Goal: Transaction & Acquisition: Download file/media

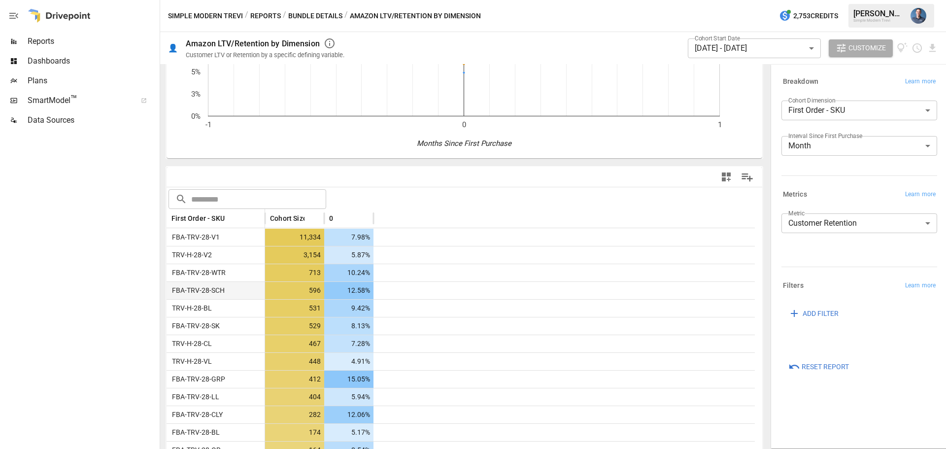
scroll to position [148, 0]
click at [738, 0] on body "Reports Dashboards Plans SmartModel ™ Data Sources Simple Modern Trevi / Report…" at bounding box center [473, 0] width 946 height 0
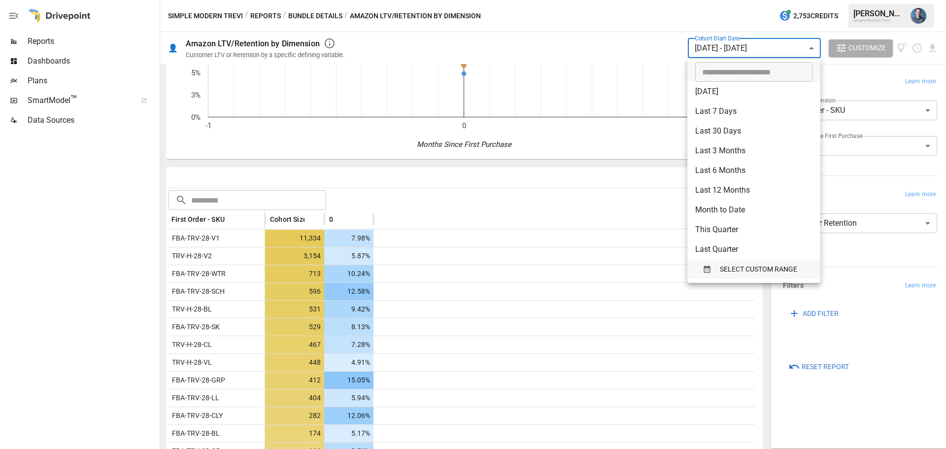
click at [755, 268] on span "SELECT CUSTOM RANGE" at bounding box center [758, 269] width 77 height 12
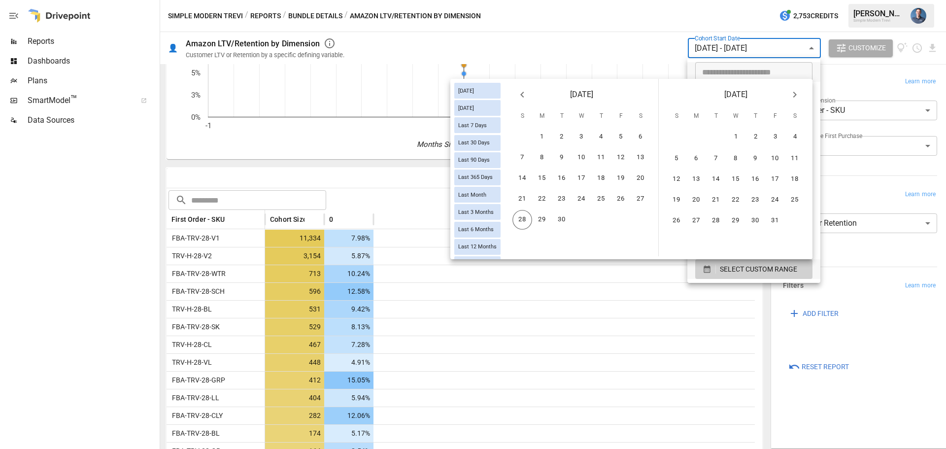
click at [524, 97] on icon "Previous month" at bounding box center [522, 95] width 12 height 12
click at [603, 180] on button "14" at bounding box center [601, 178] width 20 height 20
click at [579, 222] on button "27" at bounding box center [581, 220] width 20 height 20
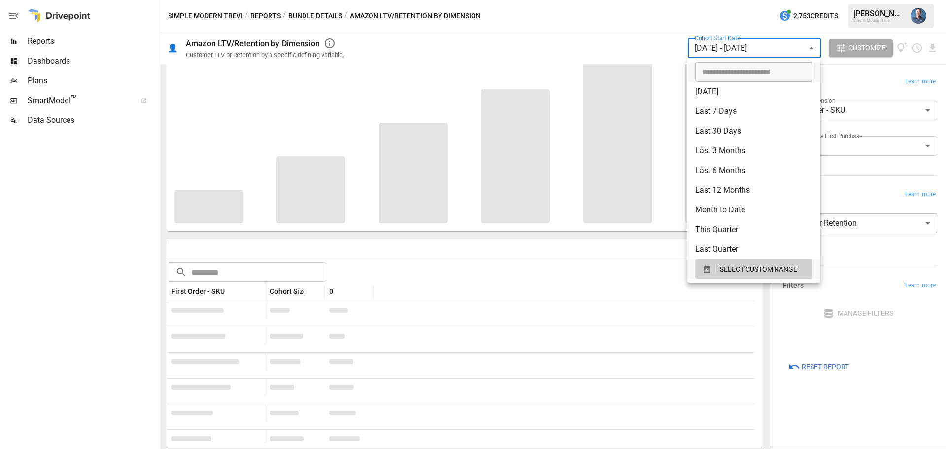
scroll to position [76, 0]
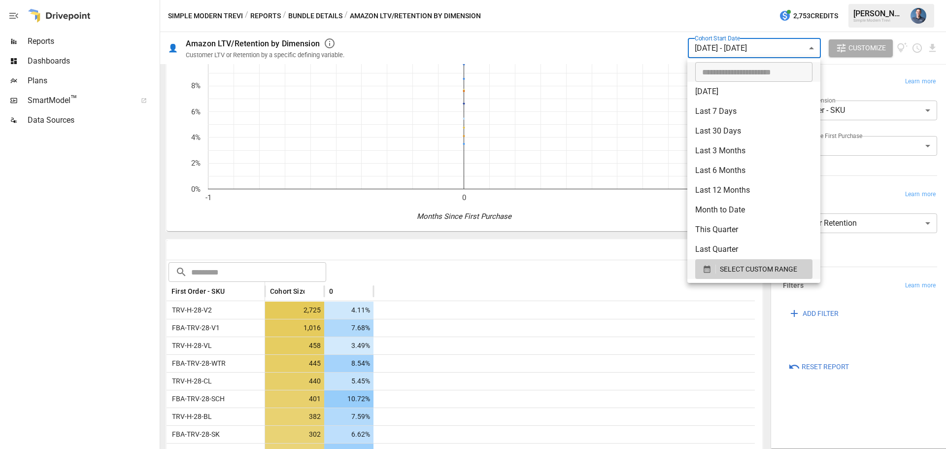
click at [455, 280] on div at bounding box center [473, 224] width 946 height 449
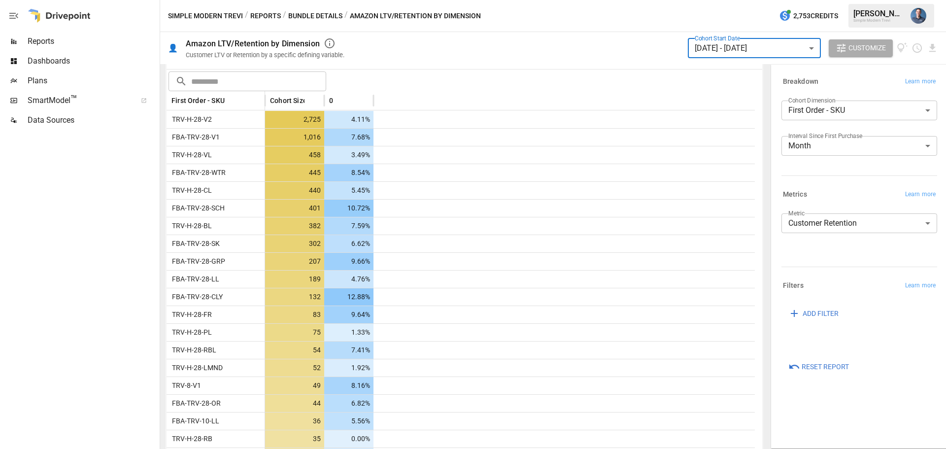
scroll to position [273, 0]
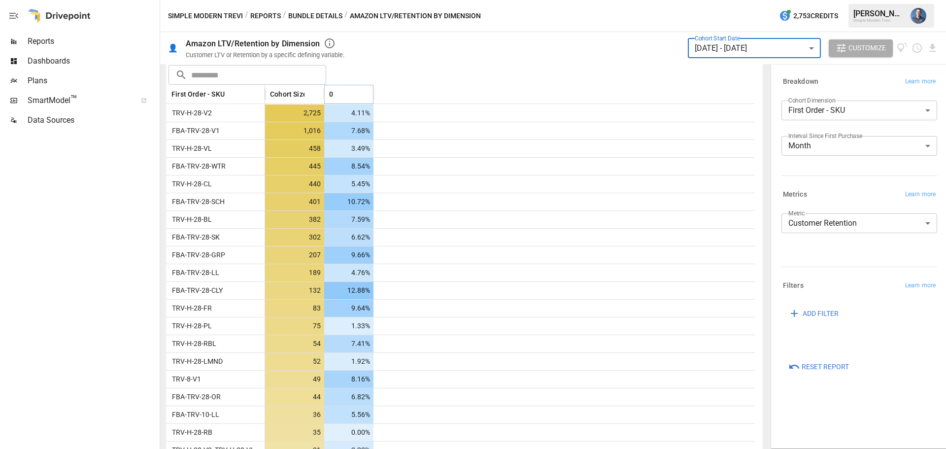
click at [340, 95] on icon "Sort" at bounding box center [340, 94] width 9 height 9
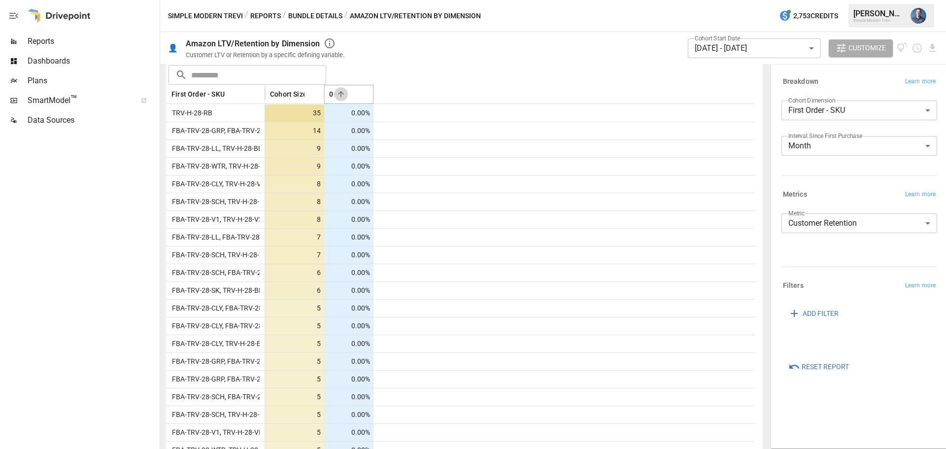
click at [340, 95] on icon "Sort" at bounding box center [340, 94] width 9 height 9
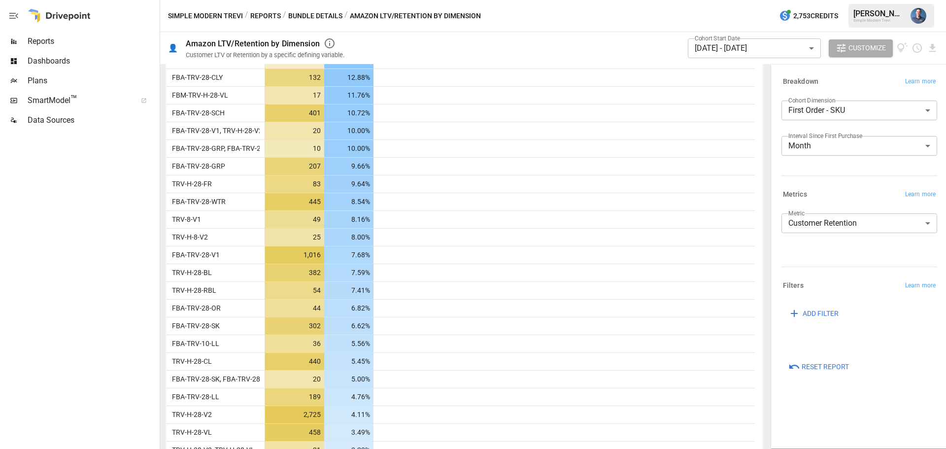
scroll to position [815, 0]
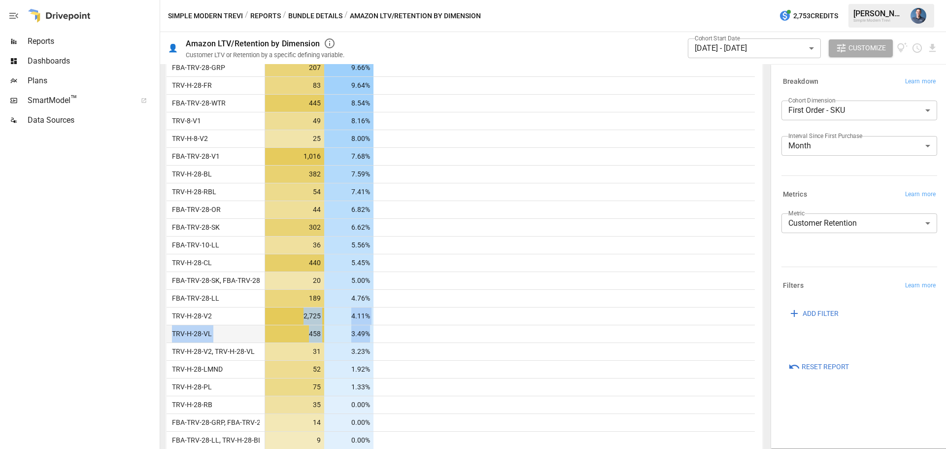
drag, startPoint x: 292, startPoint y: 309, endPoint x: 375, endPoint y: 338, distance: 87.6
click at [375, 338] on div at bounding box center [563, 334] width 381 height 18
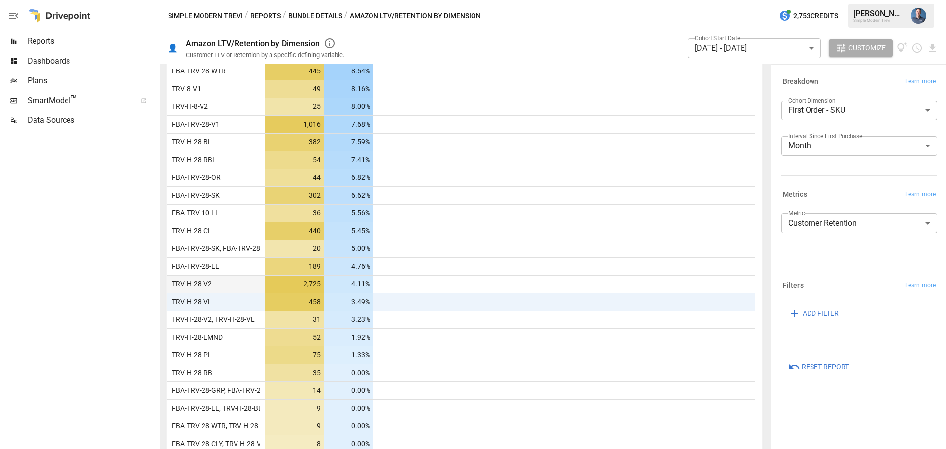
scroll to position [864, 0]
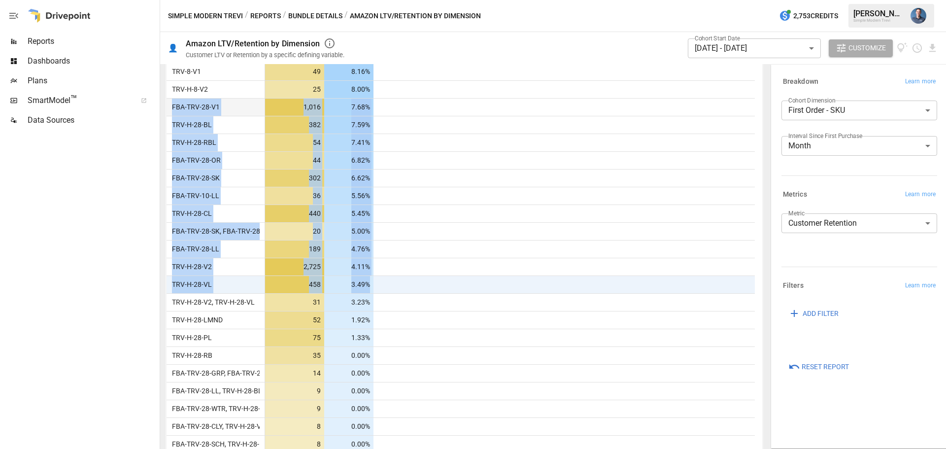
drag, startPoint x: 379, startPoint y: 285, endPoint x: 170, endPoint y: 104, distance: 276.2
click at [170, 104] on span "FBA-TRV-28-V1" at bounding box center [194, 107] width 52 height 17
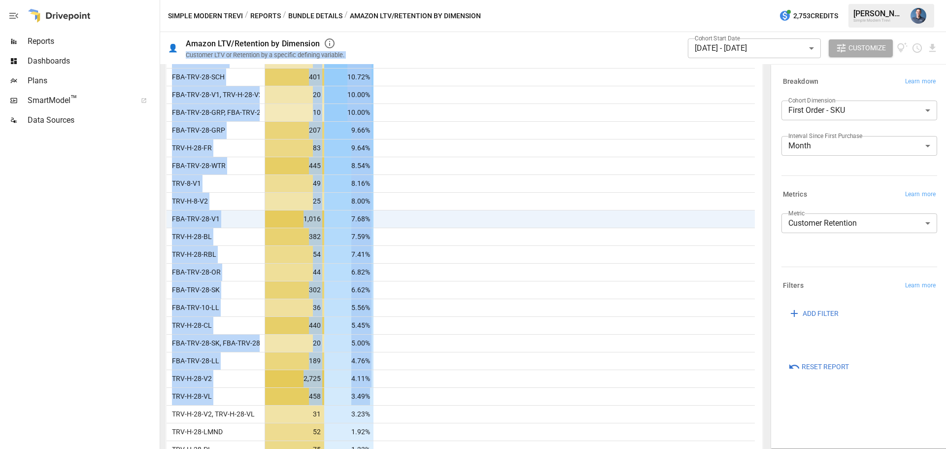
scroll to position [626, 0]
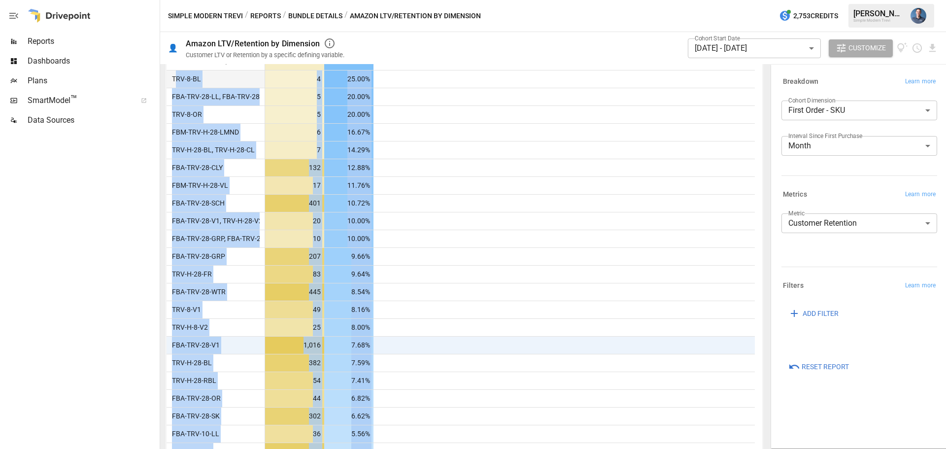
drag, startPoint x: 388, startPoint y: 334, endPoint x: 174, endPoint y: 81, distance: 331.0
click at [746, 0] on body "Reports Dashboards Plans SmartModel ™ Data Sources Simple Modern Trevi / Report…" at bounding box center [473, 0] width 946 height 0
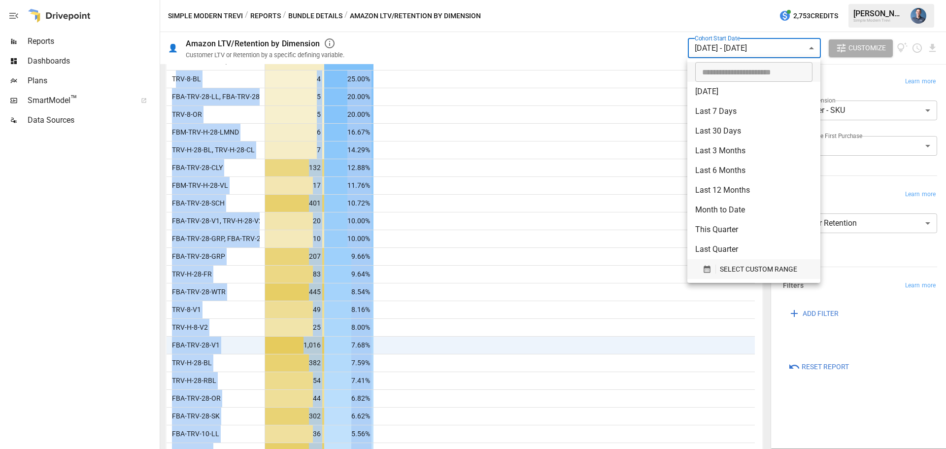
click at [753, 275] on button "SELECT CUSTOM RANGE" at bounding box center [753, 269] width 117 height 20
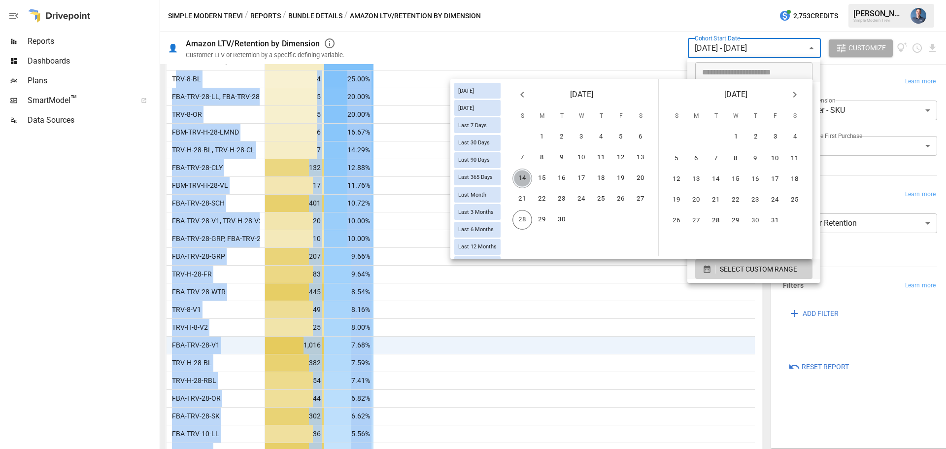
click at [521, 177] on button "14" at bounding box center [522, 178] width 20 height 20
click at [799, 135] on button "4" at bounding box center [795, 137] width 20 height 20
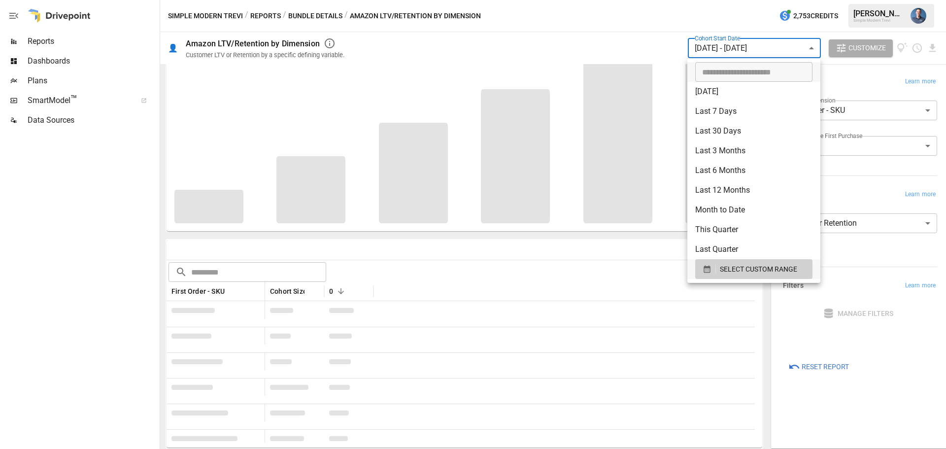
click at [860, 145] on div at bounding box center [473, 224] width 946 height 449
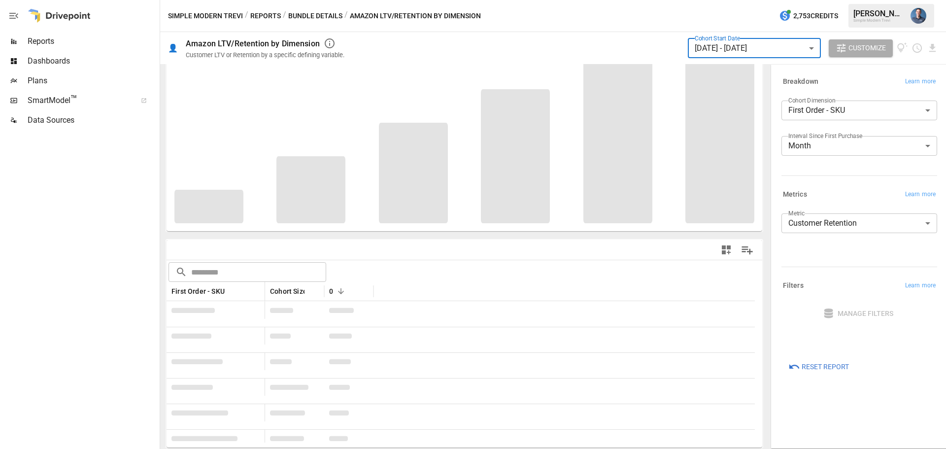
click at [859, 0] on body "Reports Dashboards Plans SmartModel ™ Data Sources Simple Modern Trevi / Report…" at bounding box center [473, 0] width 946 height 0
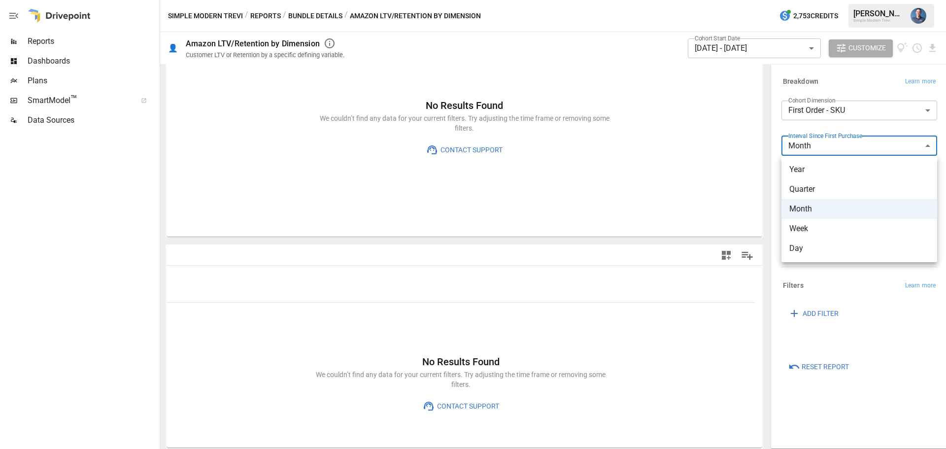
scroll to position [70, 0]
drag, startPoint x: 815, startPoint y: 225, endPoint x: 811, endPoint y: 248, distance: 23.6
click at [811, 248] on ul "Year Quarter Month Week Day" at bounding box center [859, 209] width 156 height 106
click at [811, 248] on span "Day" at bounding box center [859, 248] width 140 height 12
type input "***"
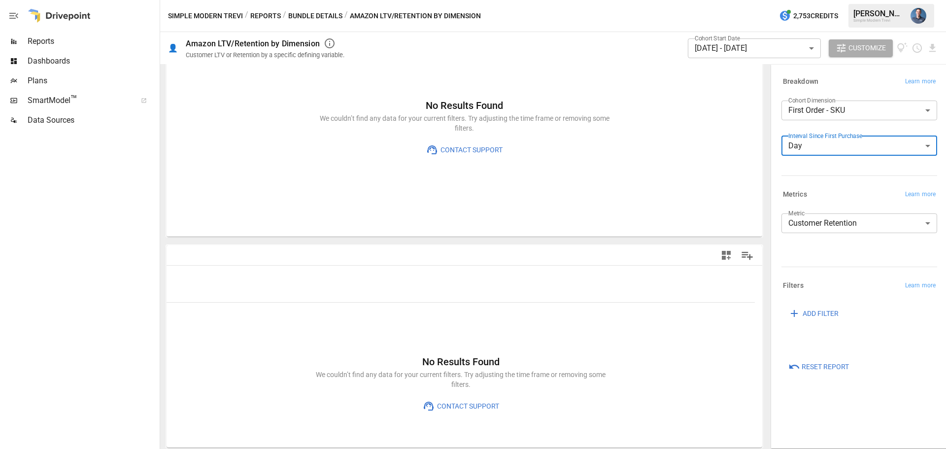
scroll to position [70, 0]
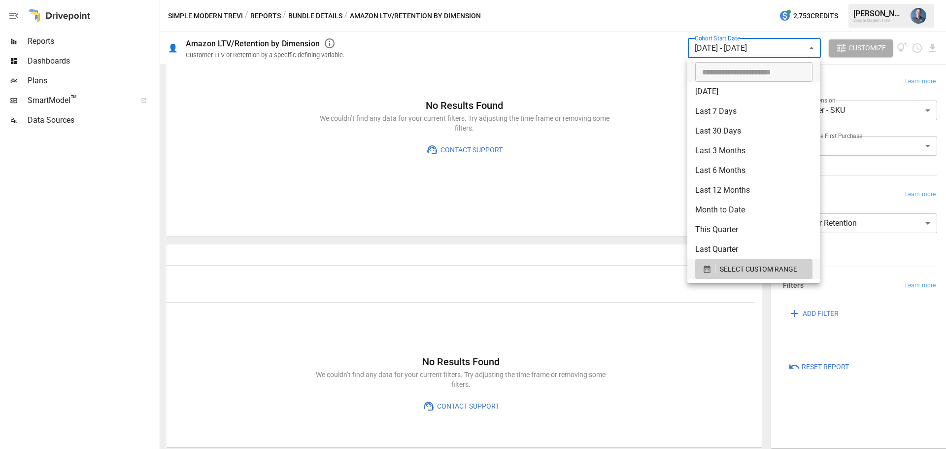
click at [727, 0] on body "**********" at bounding box center [473, 0] width 946 height 0
click at [746, 273] on span "SELECT CUSTOM RANGE" at bounding box center [758, 269] width 77 height 12
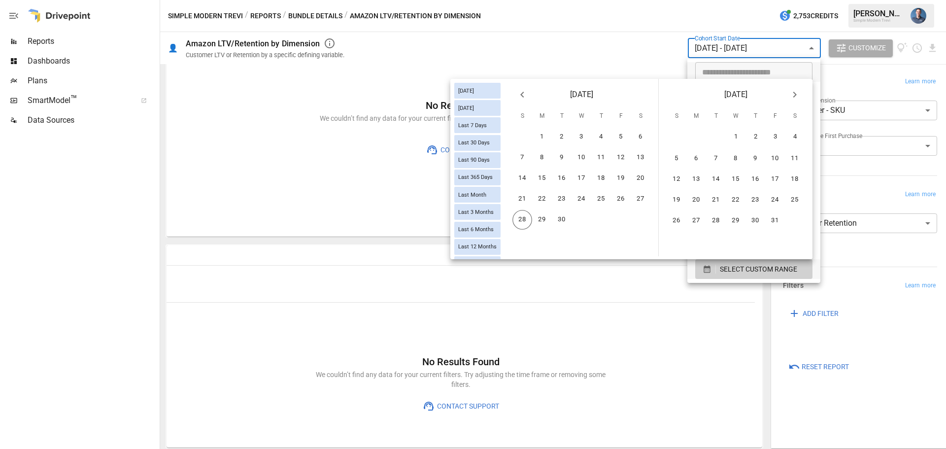
click at [521, 92] on icon "Previous month" at bounding box center [522, 95] width 12 height 12
click at [602, 177] on button "14" at bounding box center [601, 178] width 20 height 20
click at [736, 155] on button "10" at bounding box center [736, 158] width 20 height 20
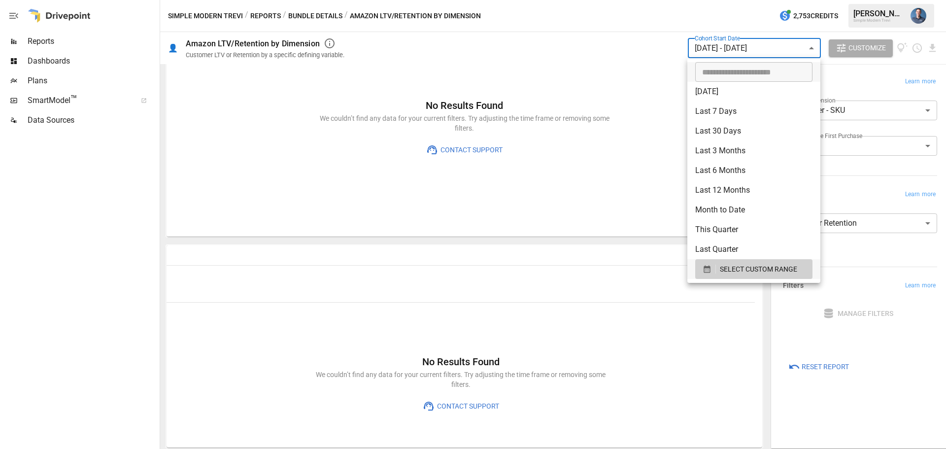
scroll to position [76, 0]
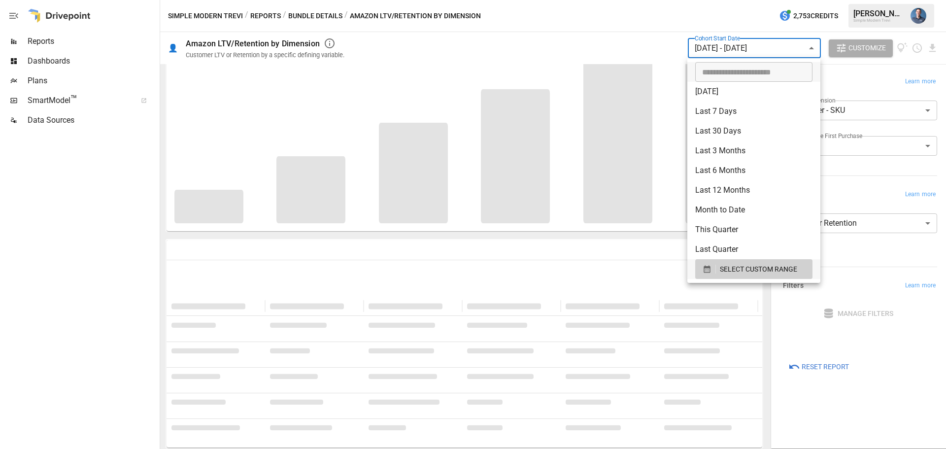
click at [451, 250] on div at bounding box center [473, 224] width 946 height 449
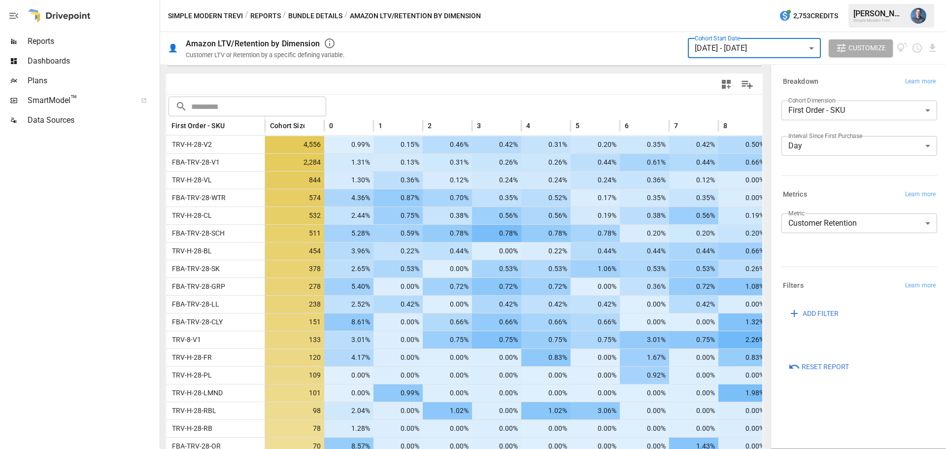
scroll to position [232, 0]
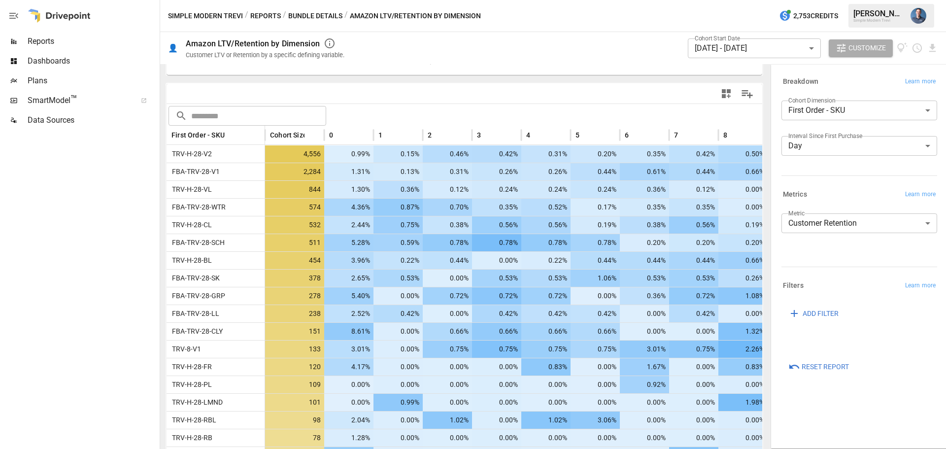
click at [925, 49] on div at bounding box center [924, 47] width 27 height 11
click at [935, 47] on icon "Download report" at bounding box center [932, 47] width 11 height 11
click at [878, 89] on li "Download as CSV" at bounding box center [899, 87] width 78 height 20
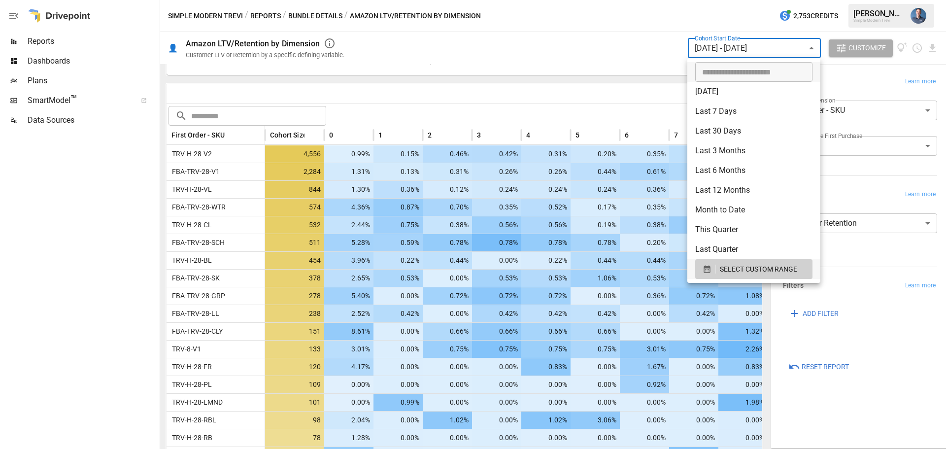
click at [704, 0] on body "Reports Dashboards Plans SmartModel ™ Data Sources Simple Modern Trevi / Report…" at bounding box center [473, 0] width 946 height 0
click at [717, 48] on div at bounding box center [473, 224] width 946 height 449
click at [746, 0] on body "Reports Dashboards Plans SmartModel ™ Data Sources Simple Modern Trevi / Report…" at bounding box center [473, 0] width 946 height 0
type input "**********"
click at [727, 71] on input "**********" at bounding box center [750, 72] width 110 height 20
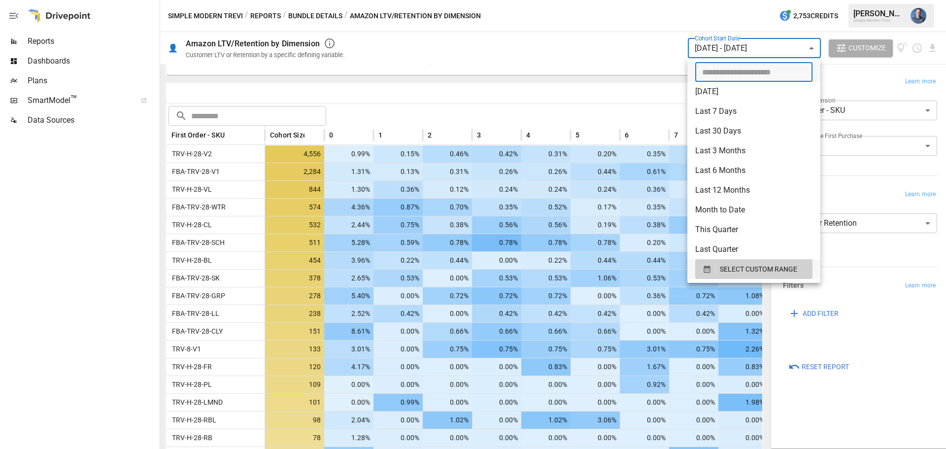
click at [701, 52] on div at bounding box center [473, 224] width 946 height 449
click at [711, 0] on body "Reports Dashboards Plans SmartModel ™ Data Sources Simple Modern Trevi / Report…" at bounding box center [473, 0] width 946 height 0
click at [587, 76] on div at bounding box center [473, 224] width 946 height 449
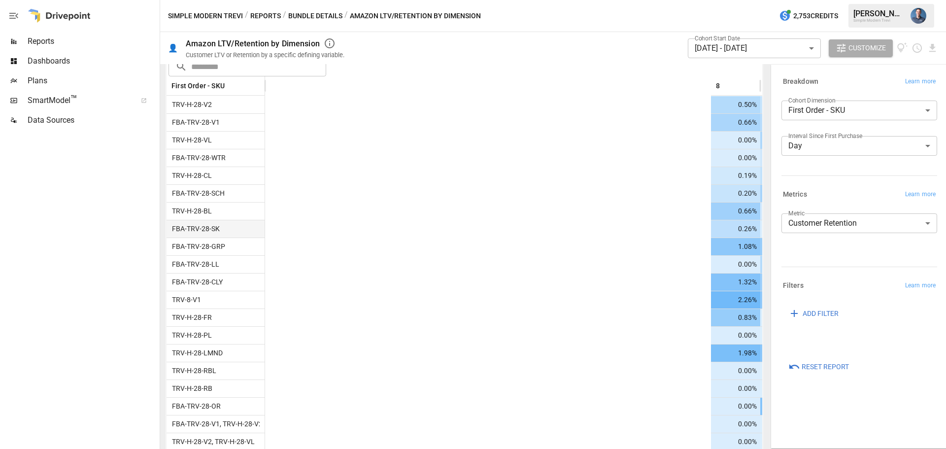
scroll to position [0, 456]
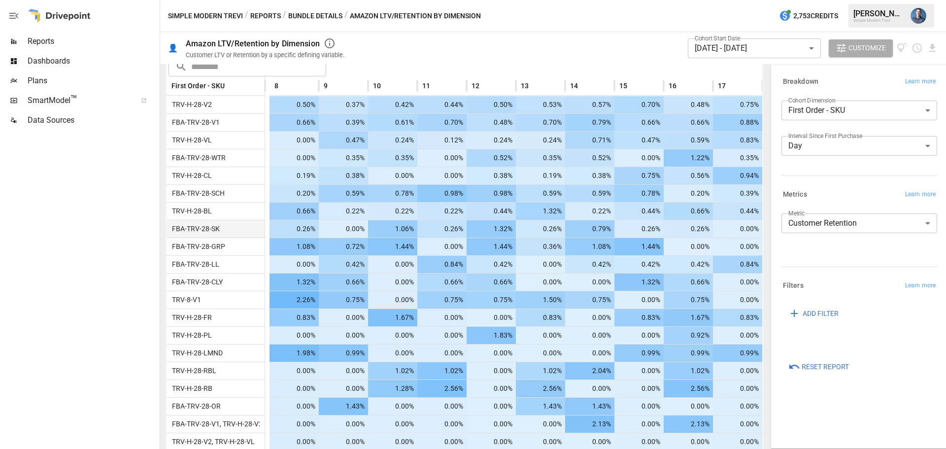
drag, startPoint x: 396, startPoint y: 226, endPoint x: 667, endPoint y: 235, distance: 271.6
drag, startPoint x: 620, startPoint y: 224, endPoint x: 671, endPoint y: 223, distance: 51.7
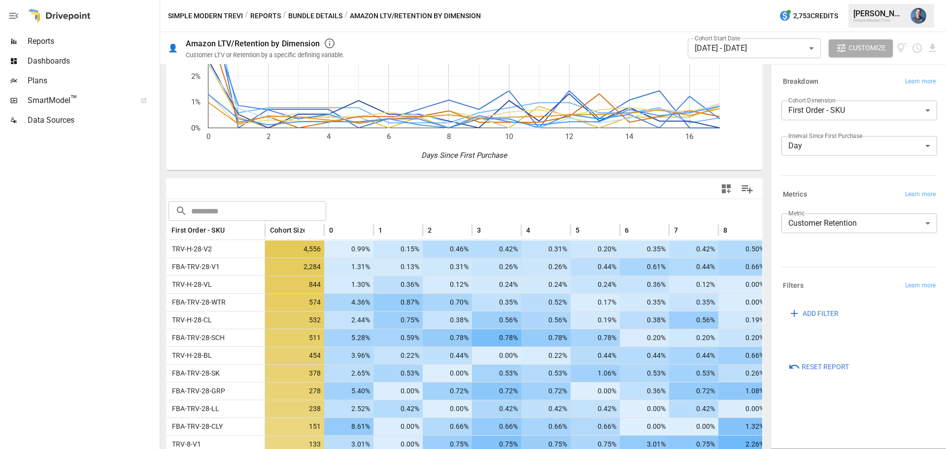
scroll to position [35, 0]
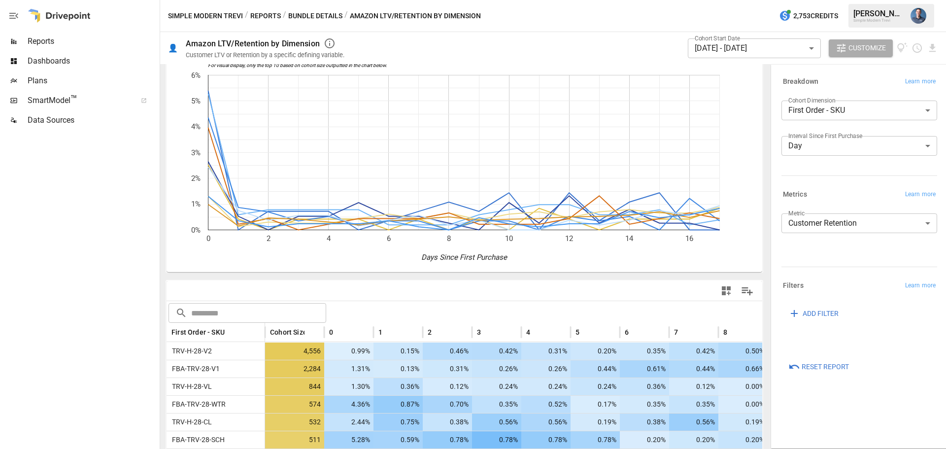
click at [833, 0] on body "Reports Dashboards Plans SmartModel ™ Data Sources Simple Modern Trevi / Report…" at bounding box center [473, 0] width 946 height 0
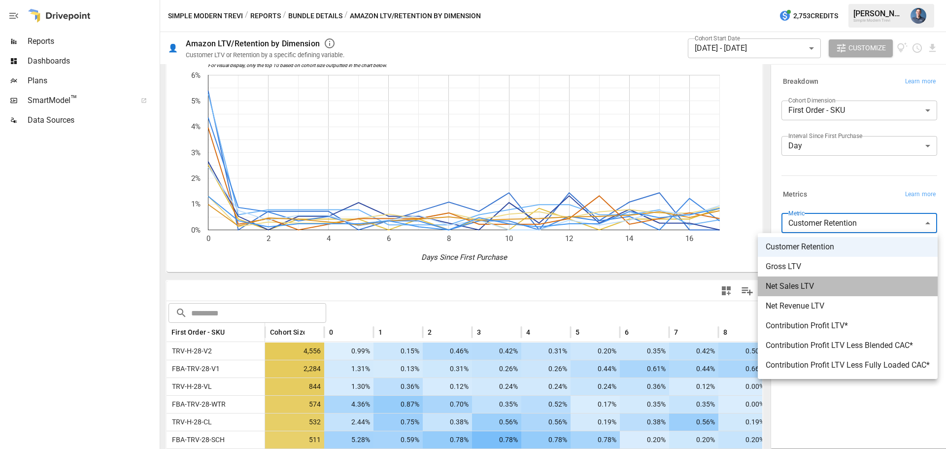
click at [826, 283] on span "Net Sales LTV" at bounding box center [848, 286] width 164 height 12
type input "**********"
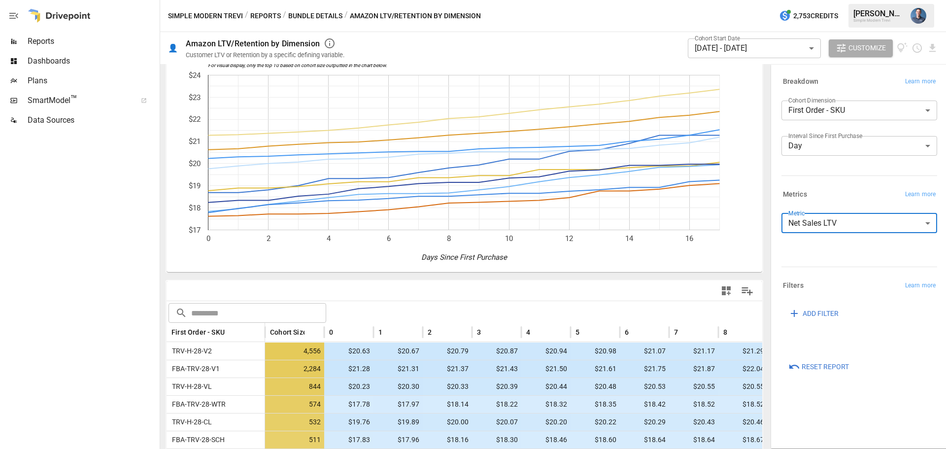
scroll to position [232, 0]
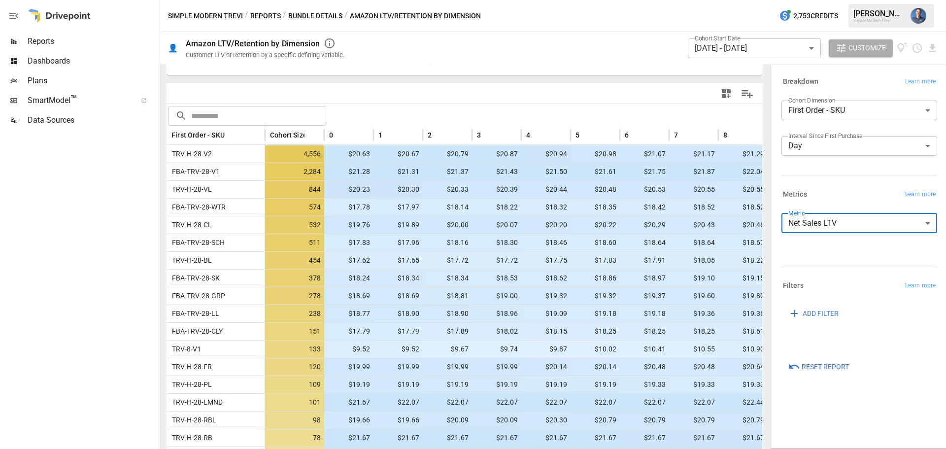
click at [702, 0] on body "Reports Dashboards Plans SmartModel ™ Data Sources Simple Modern Trevi / Report…" at bounding box center [473, 0] width 946 height 0
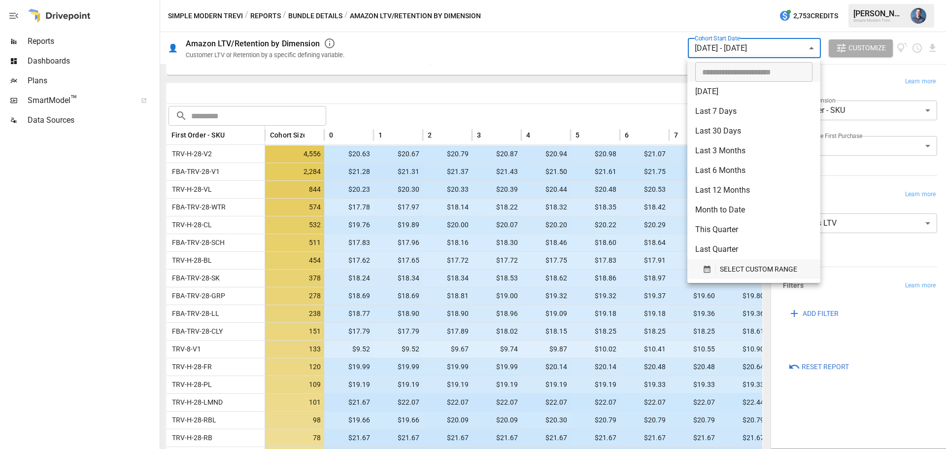
click at [747, 267] on span "SELECT CUSTOM RANGE" at bounding box center [758, 269] width 77 height 12
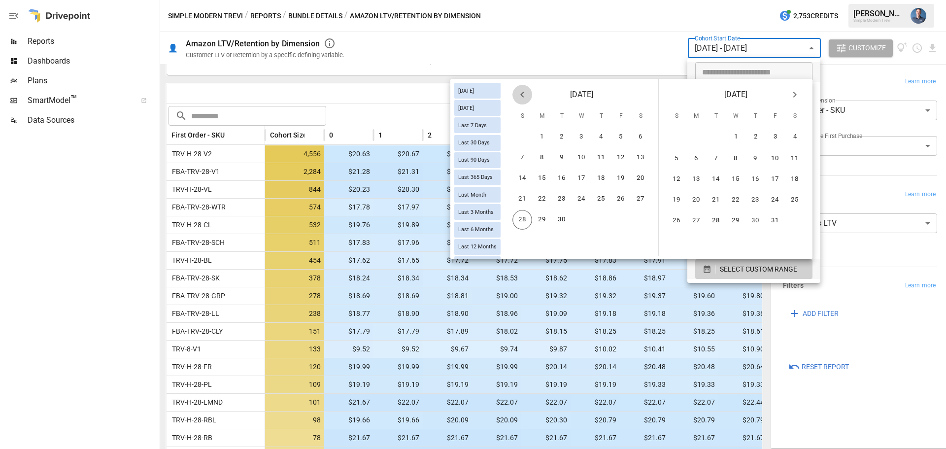
click at [519, 93] on icon "Previous month" at bounding box center [522, 95] width 12 height 12
click at [525, 96] on icon "Previous month" at bounding box center [522, 95] width 12 height 12
click at [637, 158] on button "12" at bounding box center [641, 158] width 20 height 20
click at [796, 98] on icon "Next month" at bounding box center [795, 95] width 12 height 12
click at [796, 135] on button "6" at bounding box center [795, 137] width 20 height 20
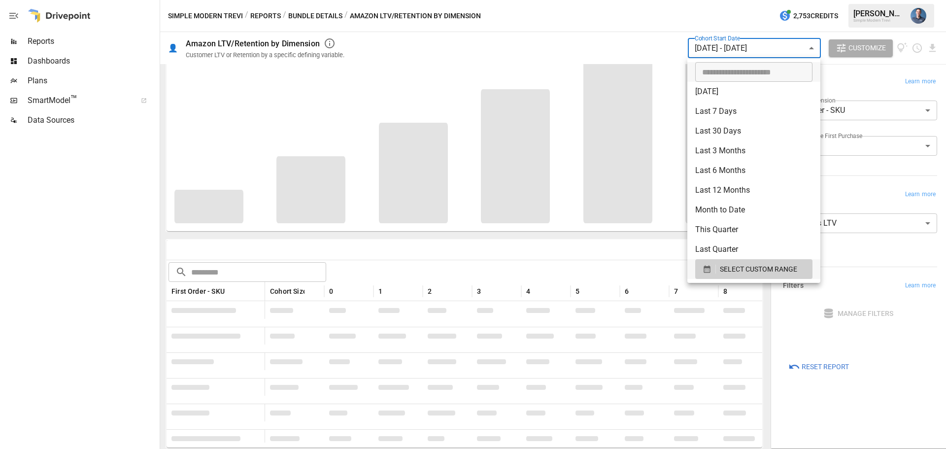
click at [599, 9] on div at bounding box center [473, 224] width 946 height 449
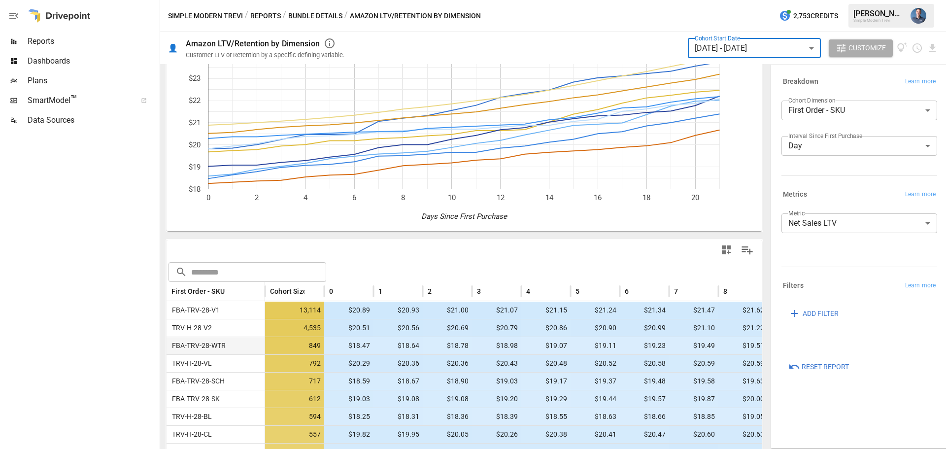
scroll to position [232, 0]
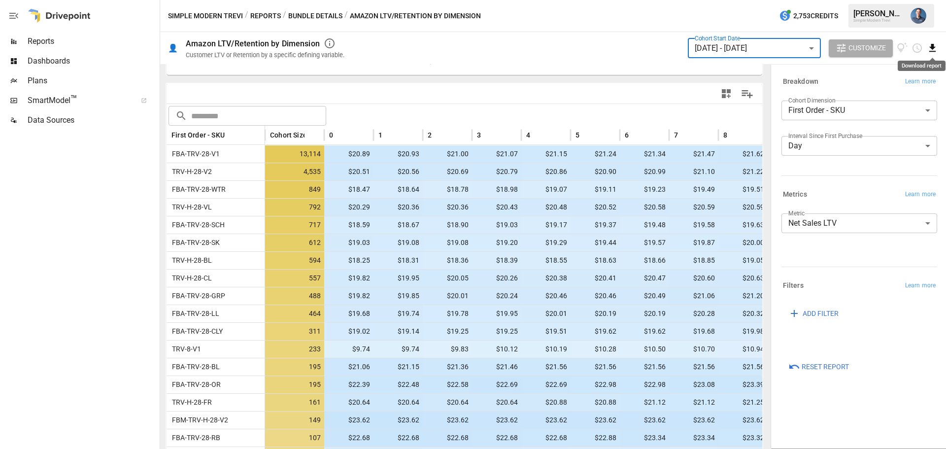
click at [931, 45] on icon "Download report" at bounding box center [932, 48] width 6 height 8
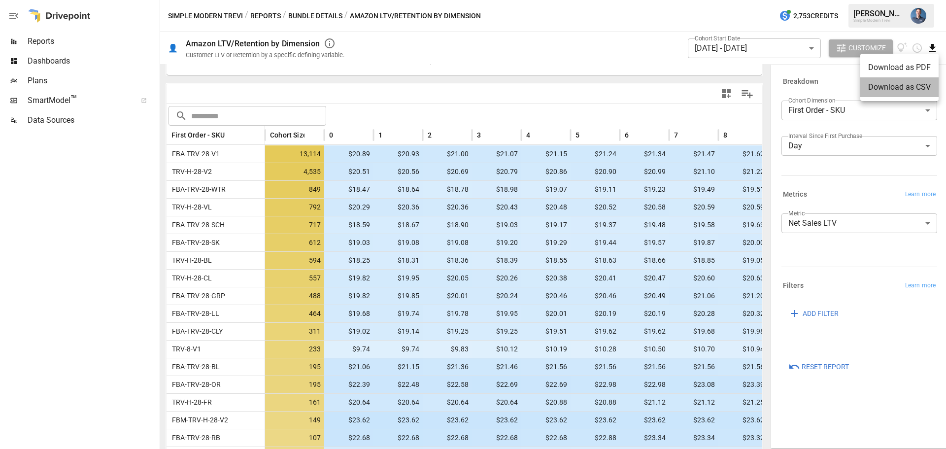
click at [872, 83] on li "Download as CSV" at bounding box center [899, 87] width 78 height 20
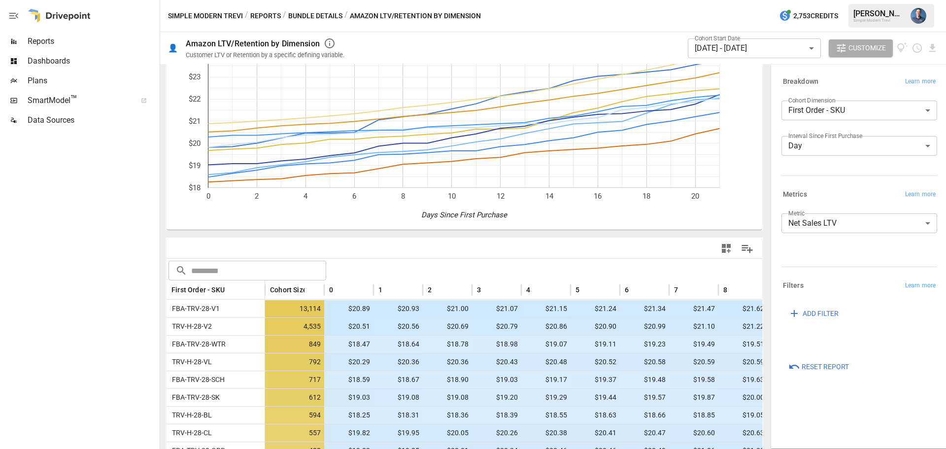
scroll to position [0, 0]
